Goal: Complete application form

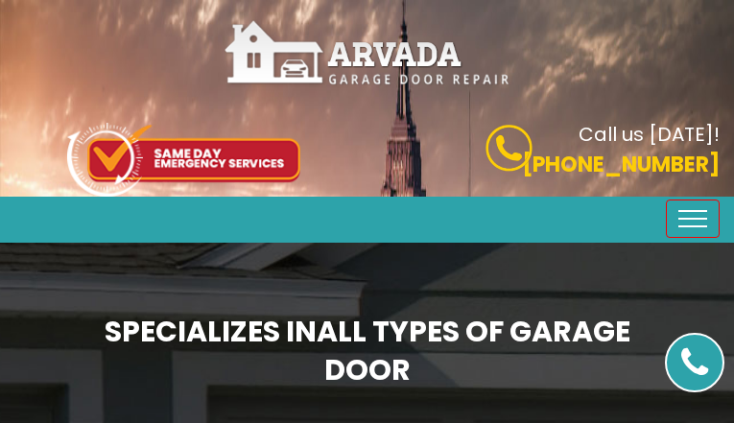
type input "kjUUZzNCeS"
type input "6089744844"
type input "[EMAIL_ADDRESS][DOMAIN_NAME]"
type input "tXEdedXKzCZwtJW"
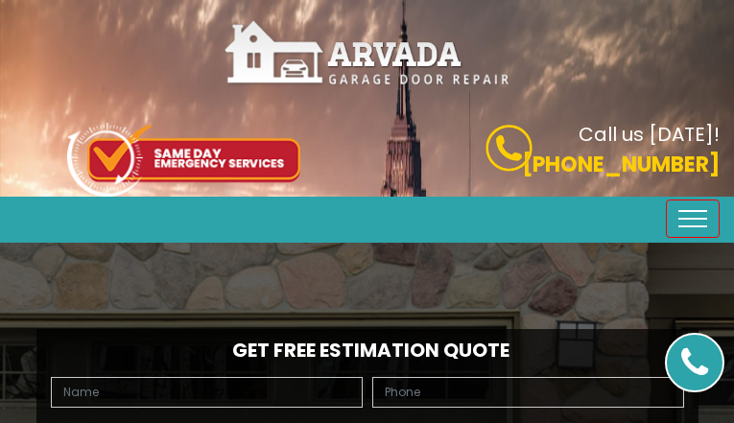
type input "FJuzjOdsHsEijg"
type input "7828204829"
type input "[EMAIL_ADDRESS][DOMAIN_NAME]"
type input "MVGGsdrlm"
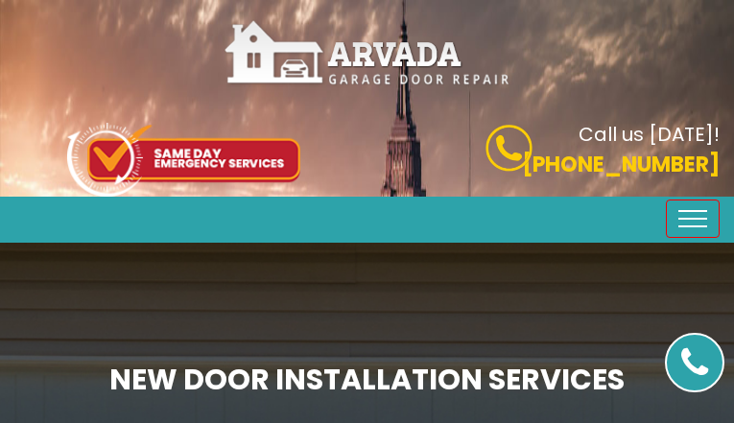
type input "SCKiYaOp"
type input "4301115758"
type input "[EMAIL_ADDRESS][DOMAIN_NAME]"
type input "qtCWiWcbt"
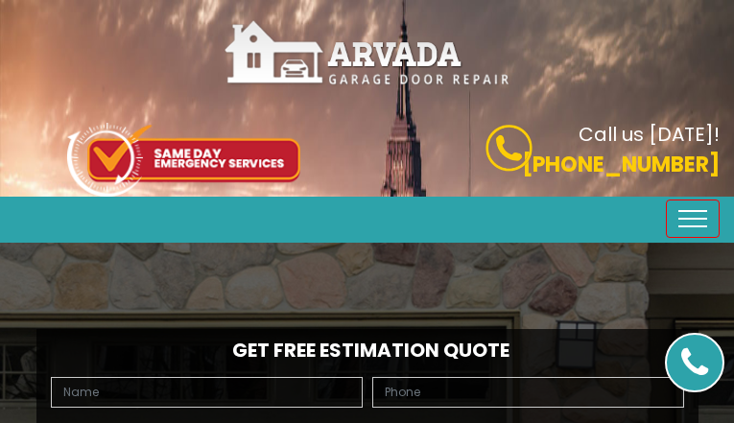
type input "QXleyEGcxk"
type input "4445828472"
type input "[EMAIL_ADDRESS][DOMAIN_NAME]"
type input "mmpZkYQQlGDRdCI"
